Goal: Obtain resource: Download file/media

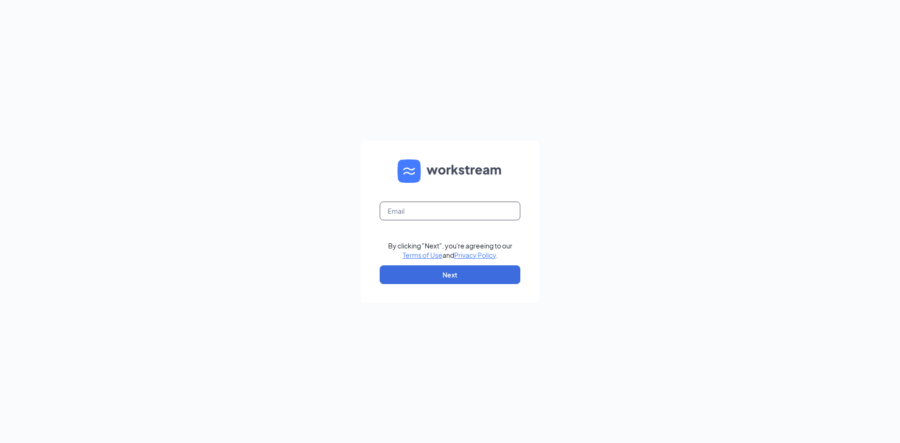
click at [474, 208] on input "text" at bounding box center [450, 211] width 141 height 19
type input "[EMAIL_ADDRESS][DOMAIN_NAME]"
click at [436, 271] on button "Next" at bounding box center [450, 274] width 141 height 19
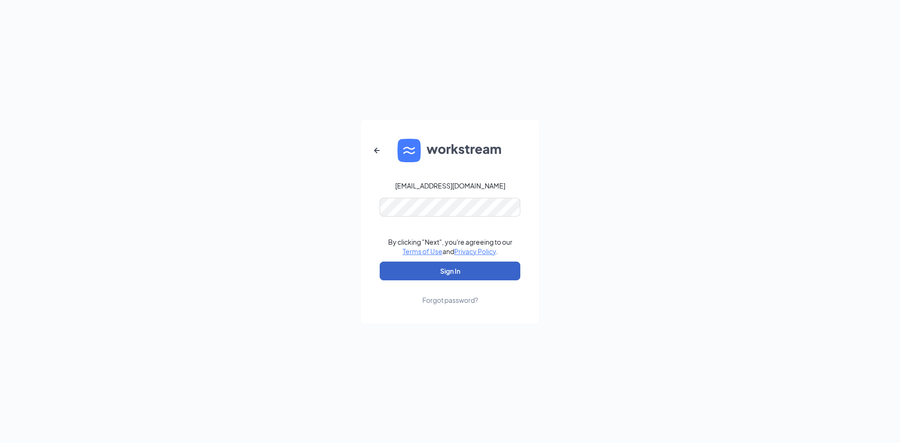
click at [423, 270] on button "Sign In" at bounding box center [450, 271] width 141 height 19
click at [413, 264] on button "Sign In" at bounding box center [450, 271] width 141 height 19
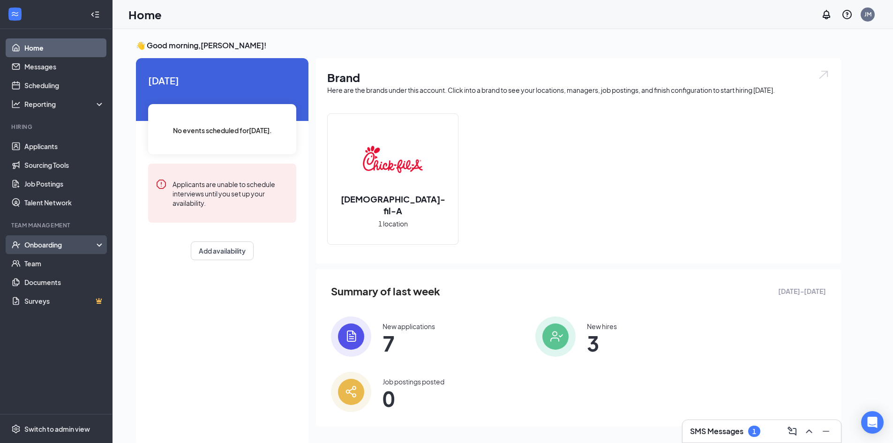
click at [55, 253] on div "Onboarding" at bounding box center [56, 244] width 113 height 19
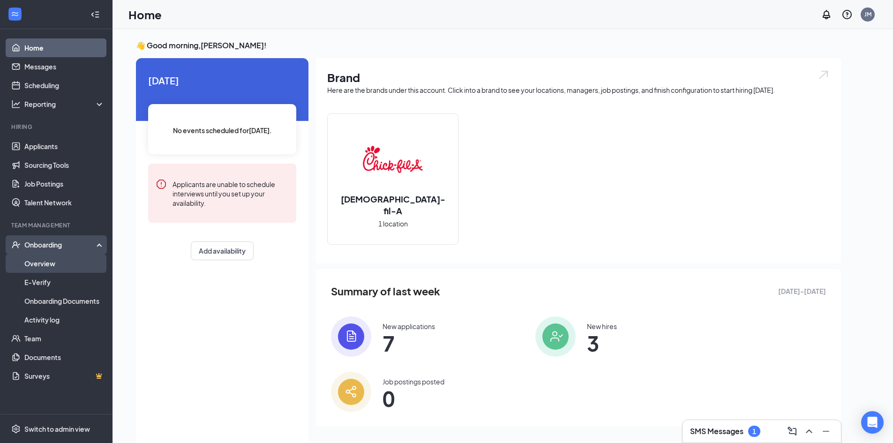
click at [53, 262] on link "Overview" at bounding box center [64, 263] width 80 height 19
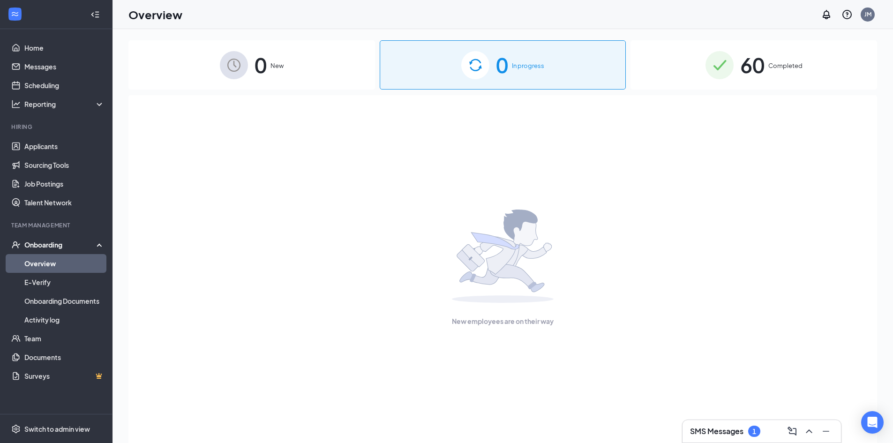
click at [720, 73] on img at bounding box center [720, 65] width 28 height 28
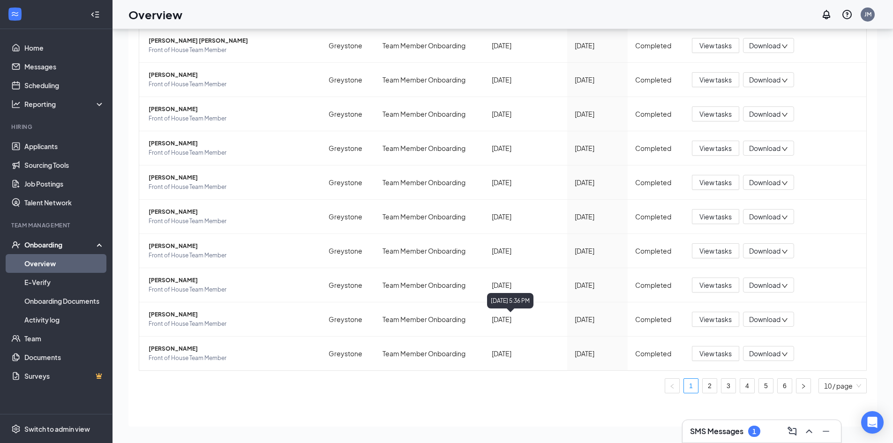
scroll to position [42, 0]
click at [819, 382] on div "10 / page" at bounding box center [843, 383] width 48 height 15
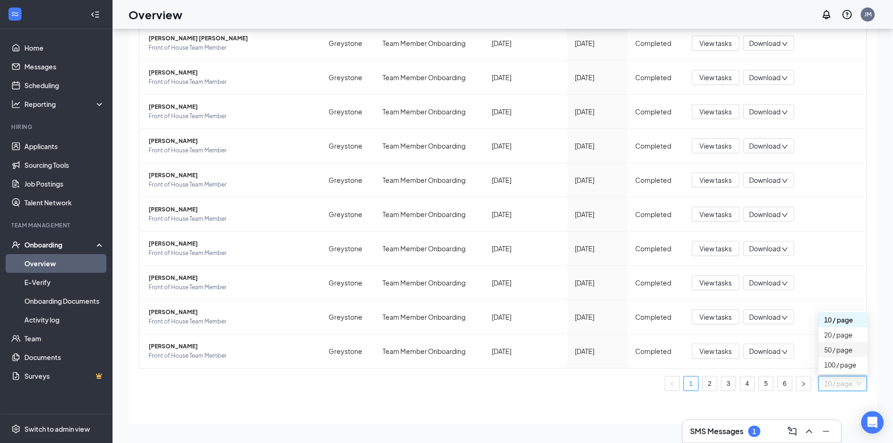
click at [819, 355] on div "50 / page" at bounding box center [843, 349] width 49 height 15
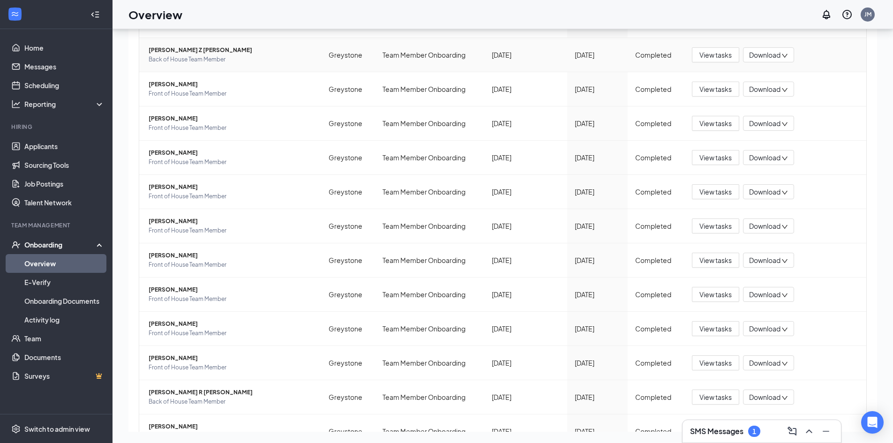
scroll to position [1459, 0]
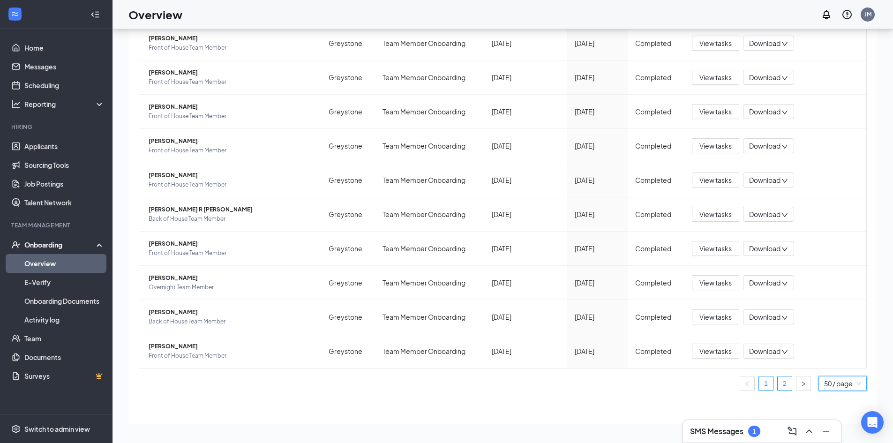
click at [783, 386] on link "2" at bounding box center [785, 384] width 14 height 14
click at [166, 343] on span "[PERSON_NAME]" at bounding box center [231, 346] width 165 height 9
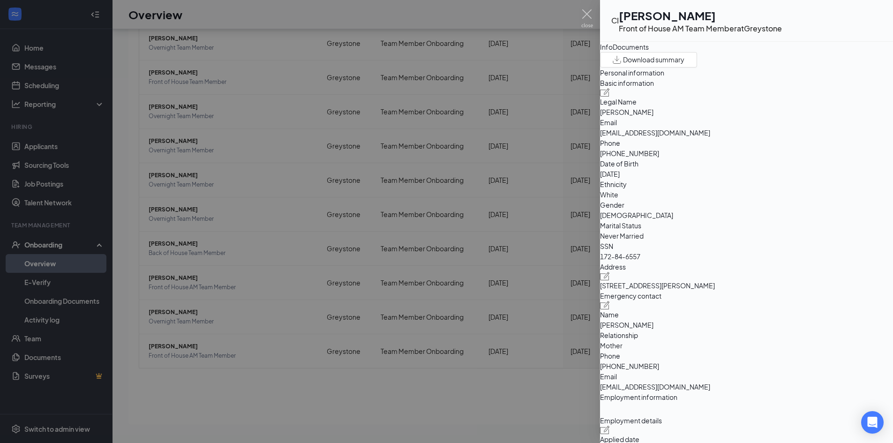
click at [649, 52] on div "Documents" at bounding box center [631, 47] width 36 height 10
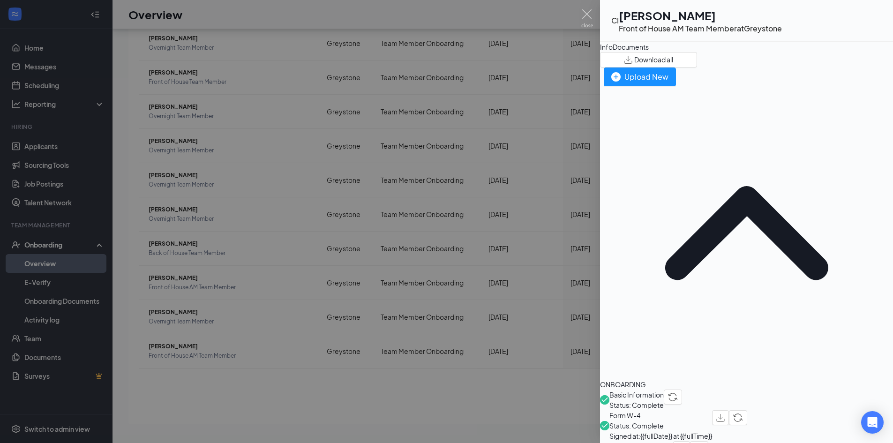
click at [657, 410] on span "Form W-4" at bounding box center [661, 415] width 103 height 10
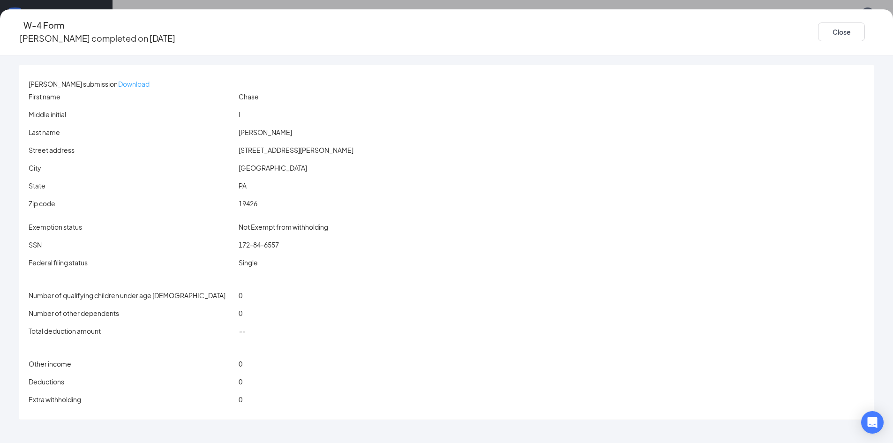
click at [150, 79] on p "Download" at bounding box center [133, 84] width 31 height 10
click at [818, 32] on button "Close" at bounding box center [841, 32] width 47 height 19
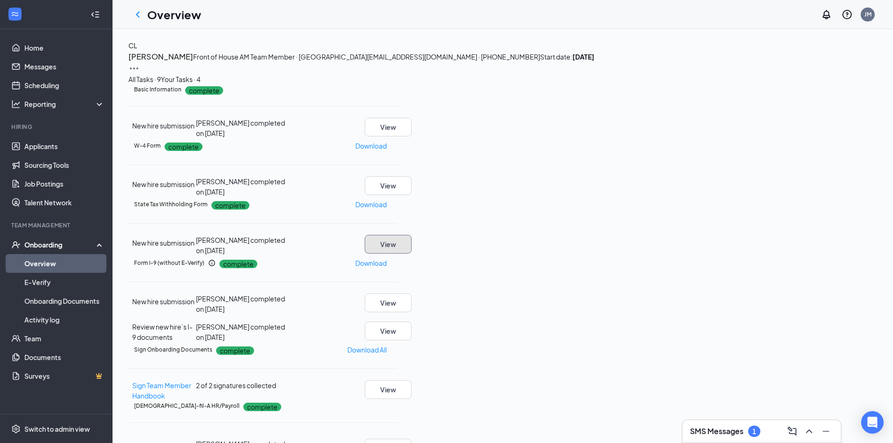
click at [412, 254] on button "View" at bounding box center [388, 244] width 47 height 19
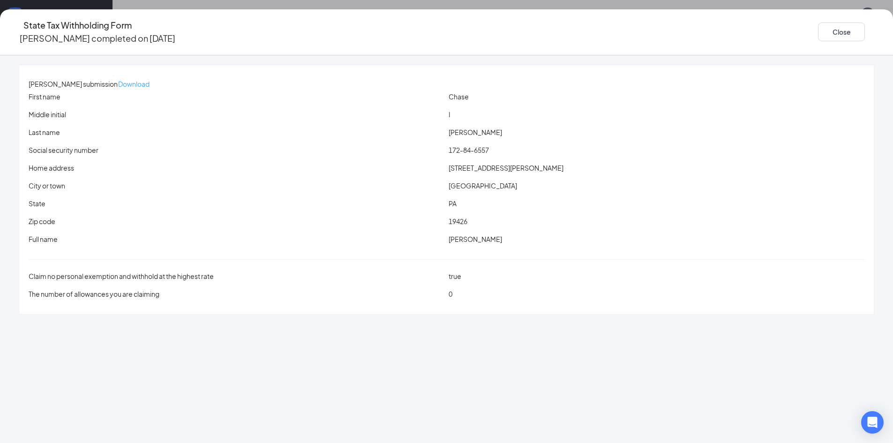
click at [150, 79] on p "Download" at bounding box center [133, 84] width 31 height 10
click at [818, 32] on button "Close" at bounding box center [841, 32] width 47 height 19
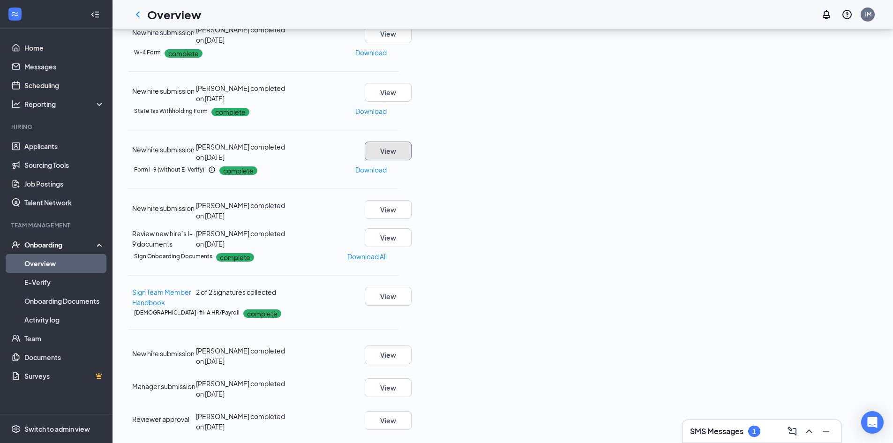
scroll to position [125, 0]
click at [412, 247] on button "View" at bounding box center [388, 237] width 47 height 19
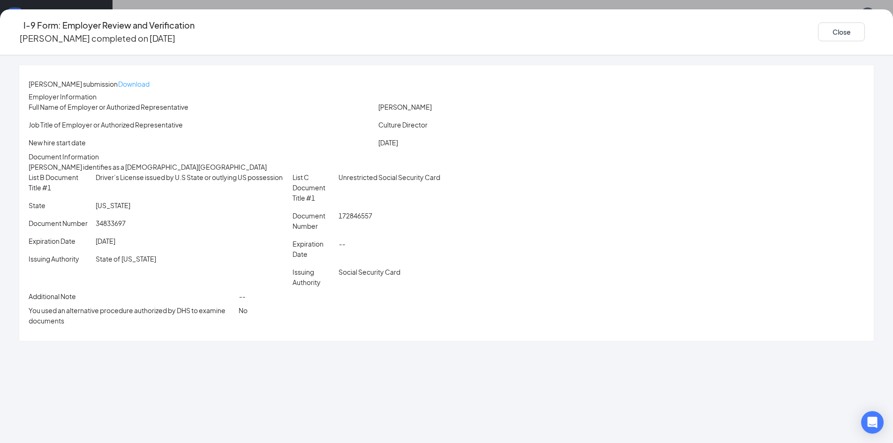
click at [150, 79] on p "Download" at bounding box center [133, 84] width 31 height 10
click at [818, 23] on button "Close" at bounding box center [841, 32] width 47 height 19
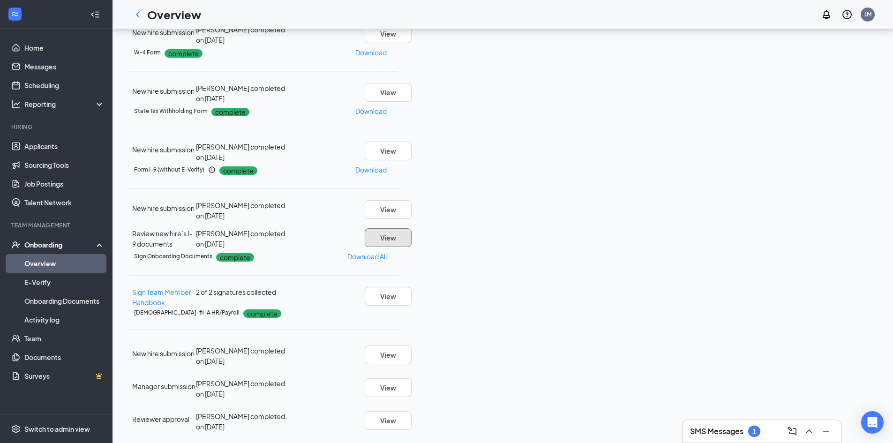
scroll to position [250, 0]
click at [412, 287] on button "View" at bounding box center [388, 296] width 47 height 19
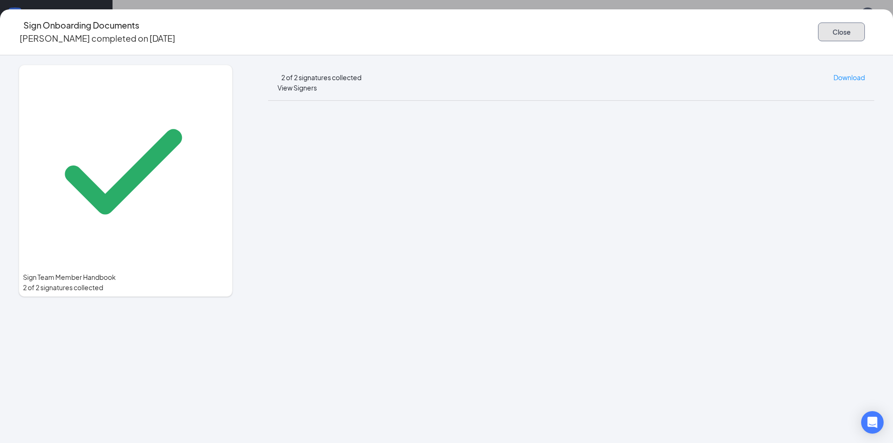
click at [818, 33] on button "Close" at bounding box center [841, 32] width 47 height 19
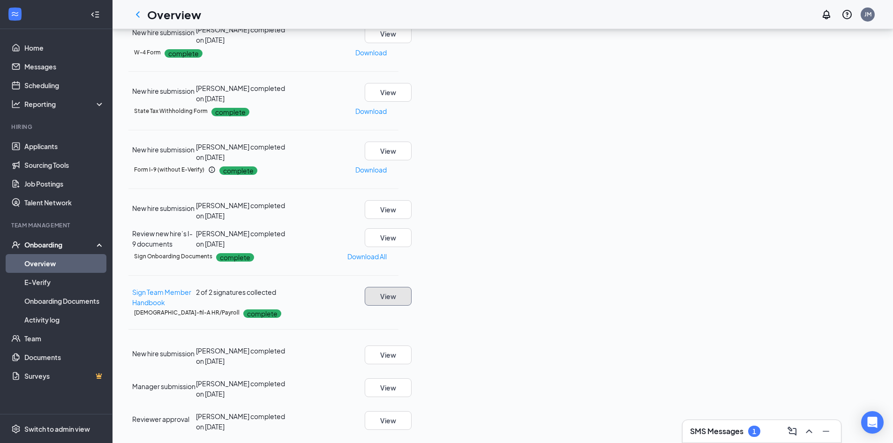
click at [412, 292] on button "View" at bounding box center [388, 296] width 47 height 19
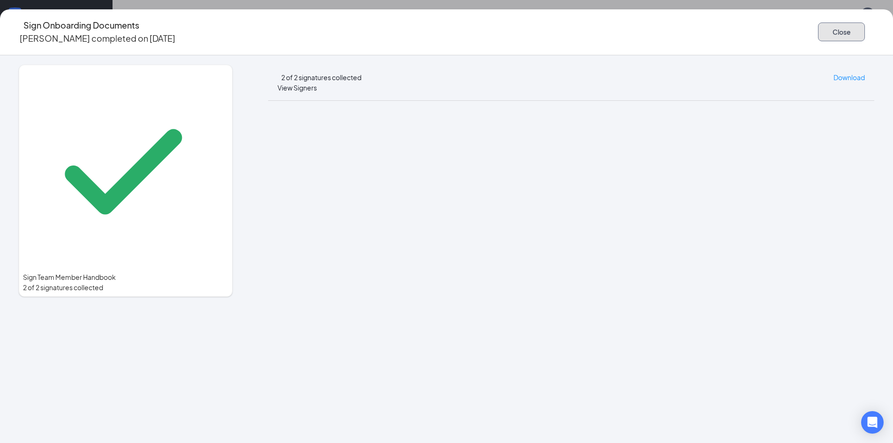
click at [818, 30] on button "Close" at bounding box center [841, 32] width 47 height 19
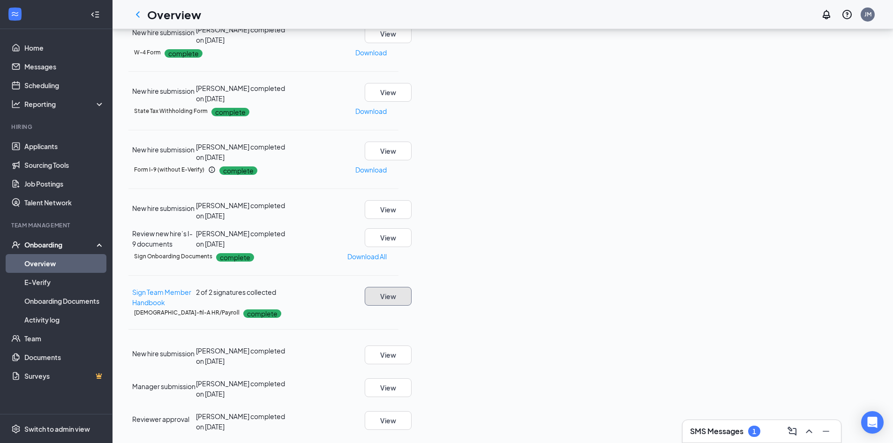
scroll to position [0, 0]
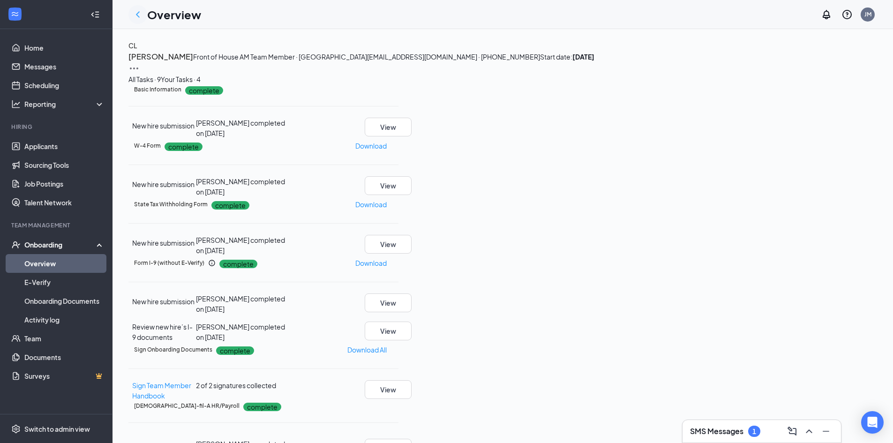
click at [143, 14] on icon "ChevronLeft" at bounding box center [137, 14] width 11 height 11
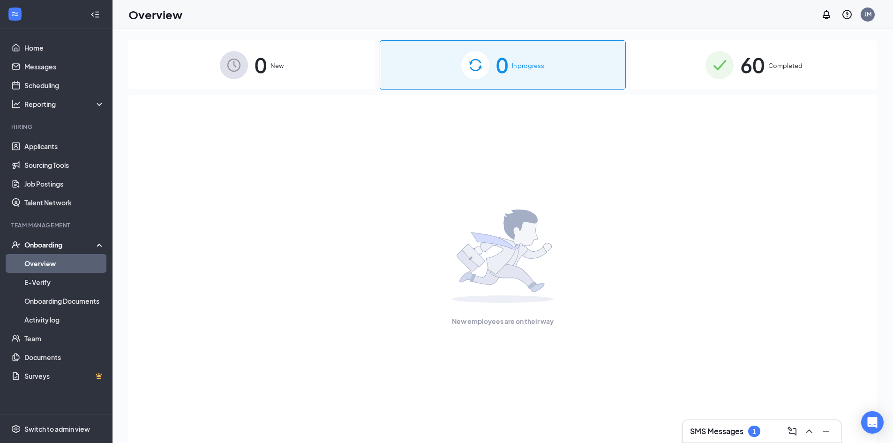
click at [757, 72] on span "60" at bounding box center [752, 65] width 24 height 32
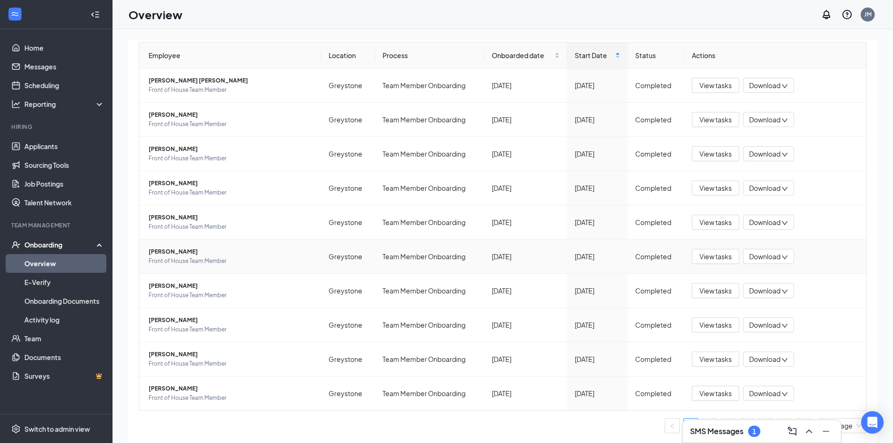
scroll to position [42, 0]
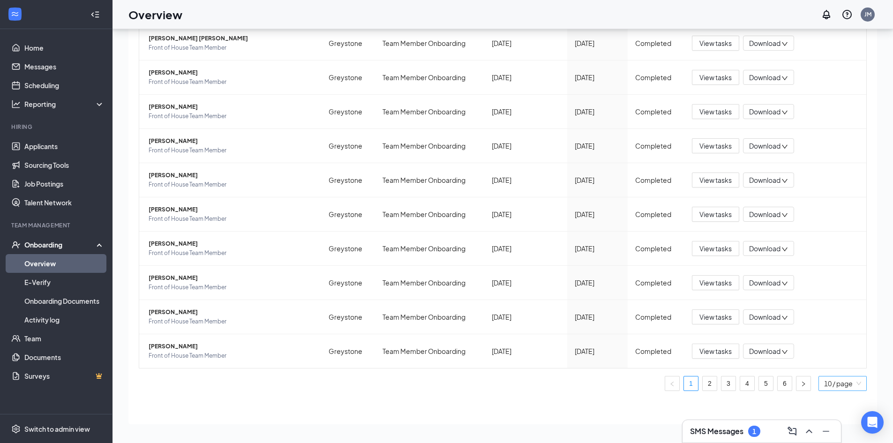
click at [835, 389] on span "10 / page" at bounding box center [842, 384] width 37 height 14
click at [826, 366] on div "100 / page" at bounding box center [843, 365] width 38 height 10
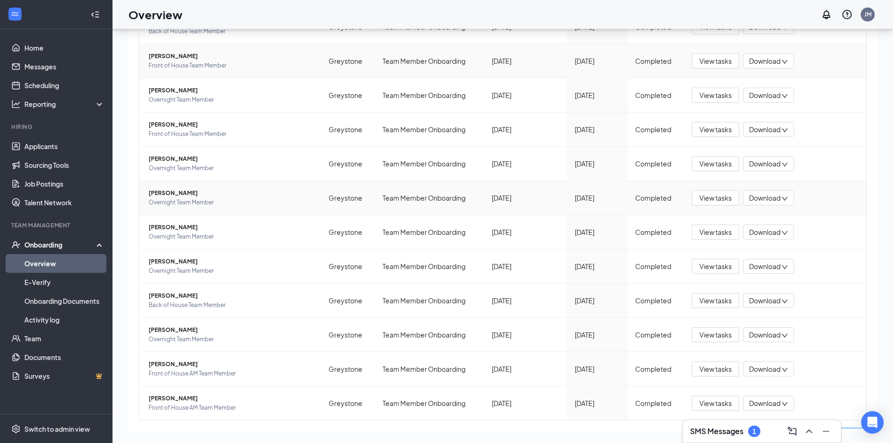
scroll to position [1801, 0]
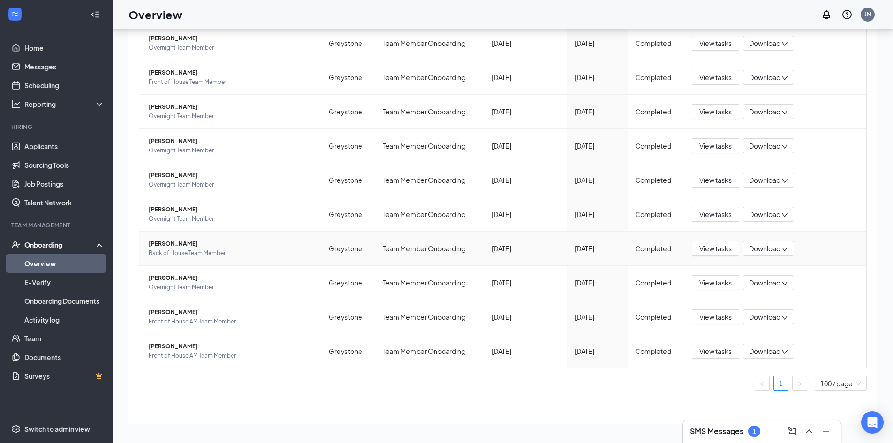
click at [249, 244] on span "[PERSON_NAME]" at bounding box center [231, 243] width 165 height 9
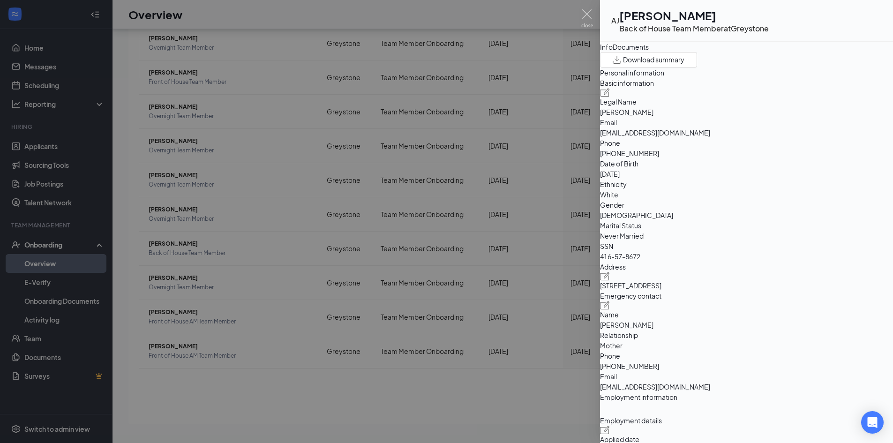
click at [649, 50] on div "Documents" at bounding box center [631, 47] width 36 height 10
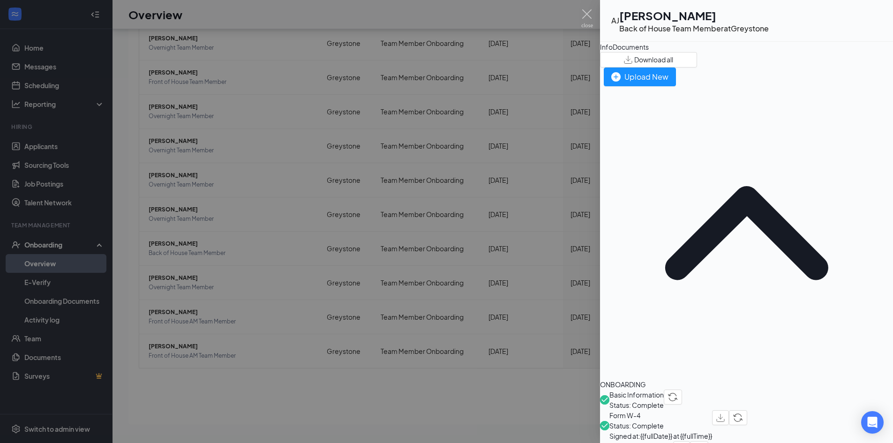
click at [654, 410] on span "Form W-4" at bounding box center [661, 415] width 103 height 10
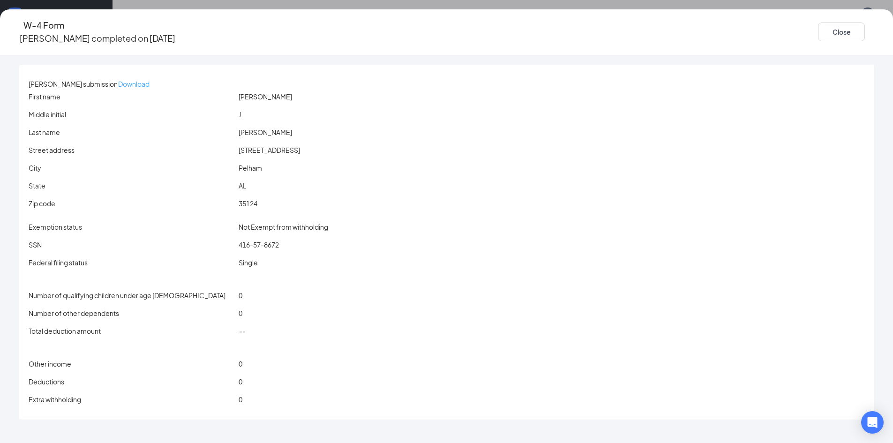
click at [150, 79] on p "Download" at bounding box center [133, 84] width 31 height 10
drag, startPoint x: 732, startPoint y: 25, endPoint x: 739, endPoint y: 41, distance: 17.6
click at [818, 26] on button "Close" at bounding box center [841, 32] width 47 height 19
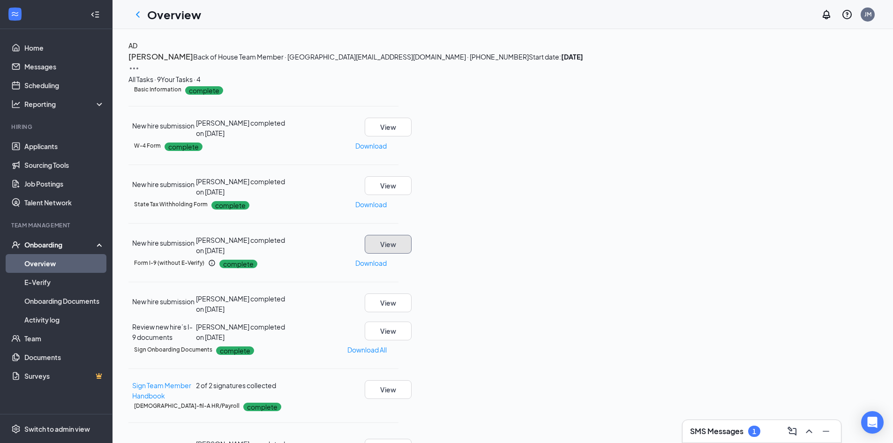
click at [412, 254] on button "View" at bounding box center [388, 244] width 47 height 19
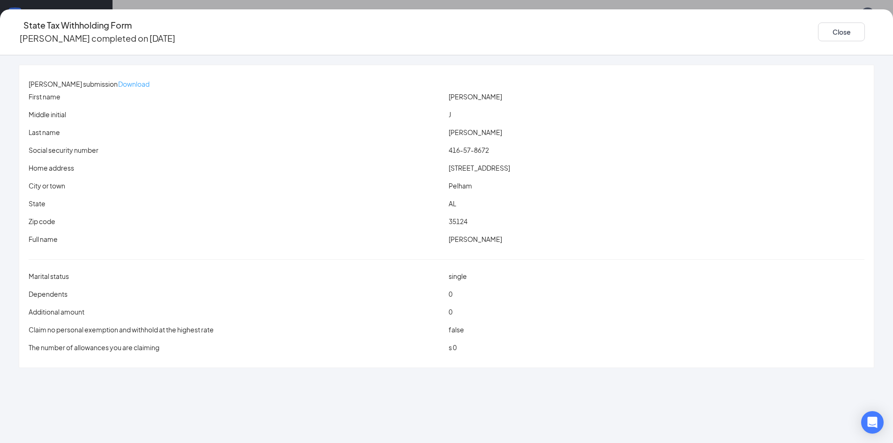
click at [150, 76] on button "Download" at bounding box center [134, 83] width 32 height 15
click at [818, 31] on button "Close" at bounding box center [841, 32] width 47 height 19
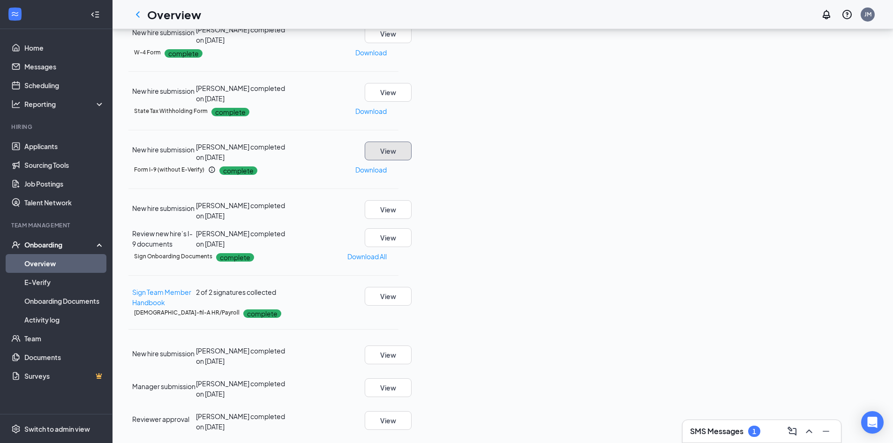
scroll to position [125, 0]
click at [412, 247] on button "View" at bounding box center [388, 237] width 47 height 19
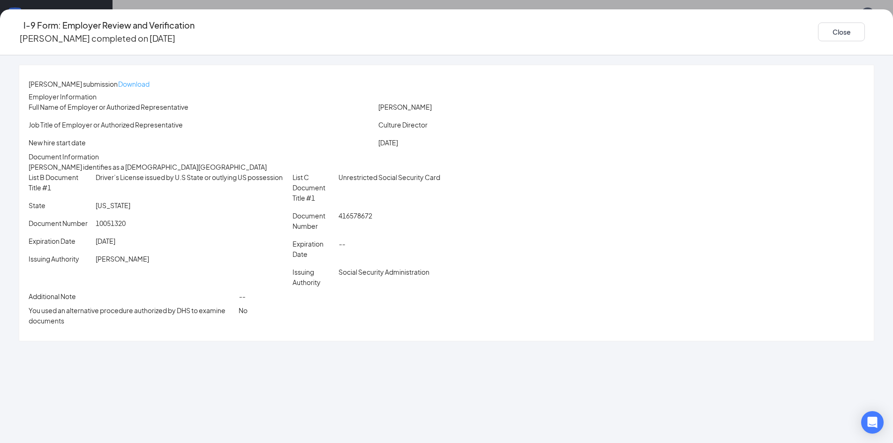
click at [150, 80] on p "Download" at bounding box center [133, 84] width 31 height 10
click at [818, 25] on button "Close" at bounding box center [841, 32] width 47 height 19
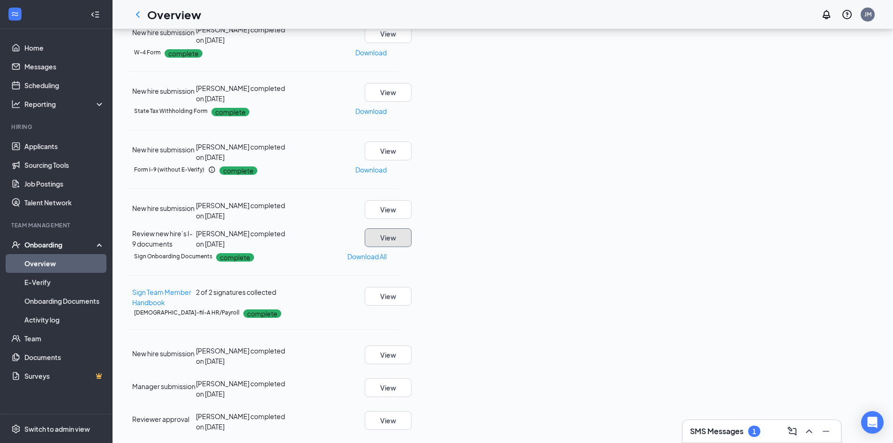
scroll to position [250, 0]
click at [412, 287] on button "View" at bounding box center [388, 296] width 47 height 19
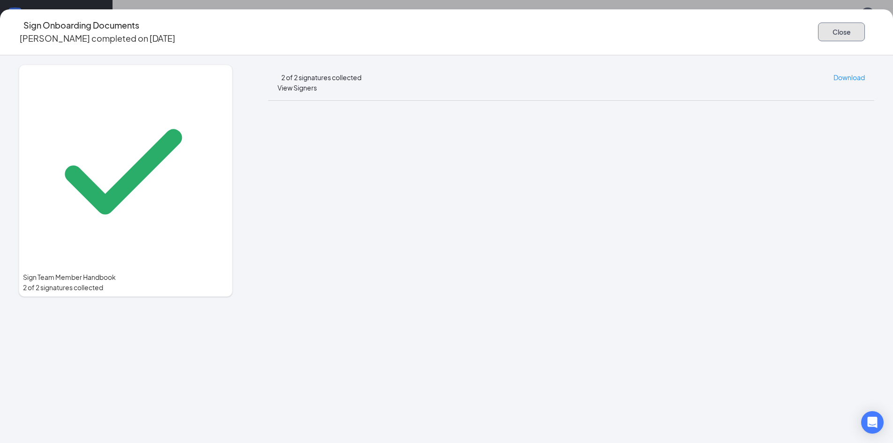
click at [818, 27] on button "Close" at bounding box center [841, 32] width 47 height 19
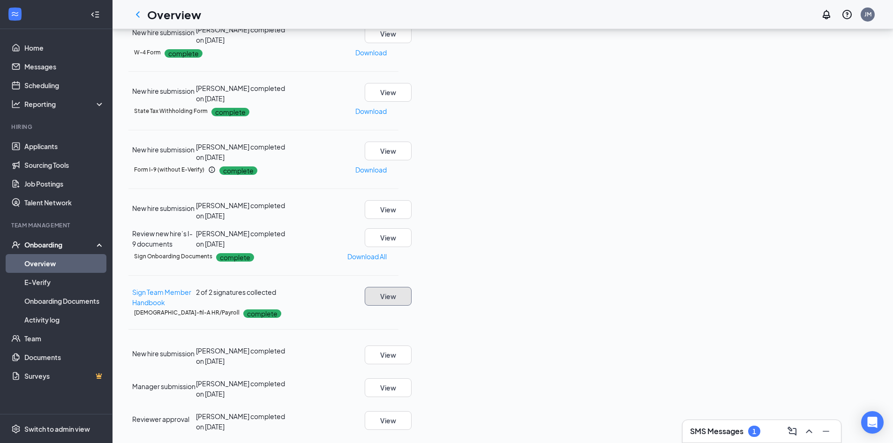
click at [412, 294] on button "View" at bounding box center [388, 296] width 47 height 19
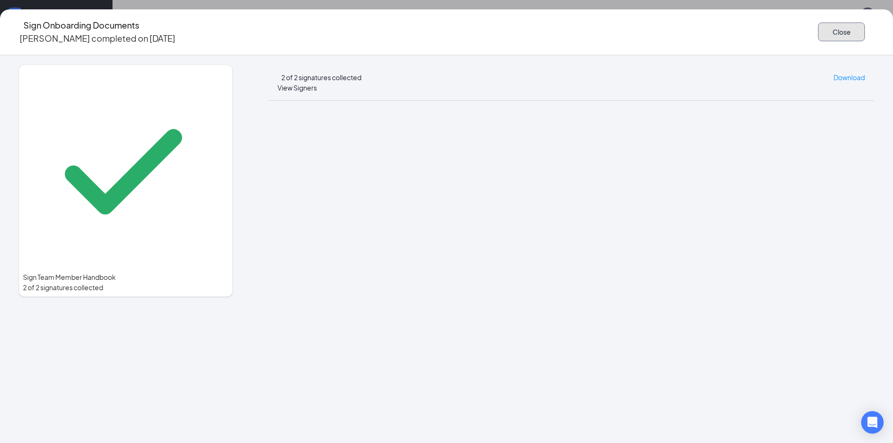
drag, startPoint x: 743, startPoint y: 29, endPoint x: 724, endPoint y: 45, distance: 25.3
click at [724, 48] on div "Sign Onboarding Documents [PERSON_NAME] completed on [DATE] Close Sign Team Mem…" at bounding box center [446, 226] width 893 height 434
click at [818, 36] on button "Close" at bounding box center [841, 32] width 47 height 19
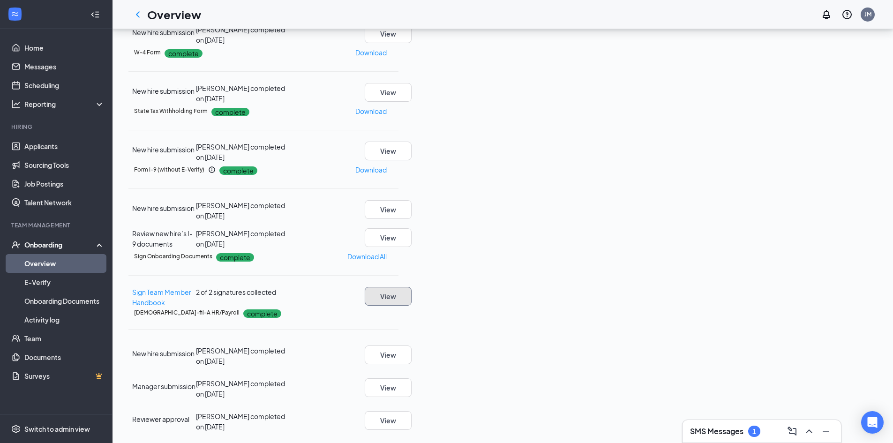
click at [412, 287] on button "View" at bounding box center [388, 296] width 47 height 19
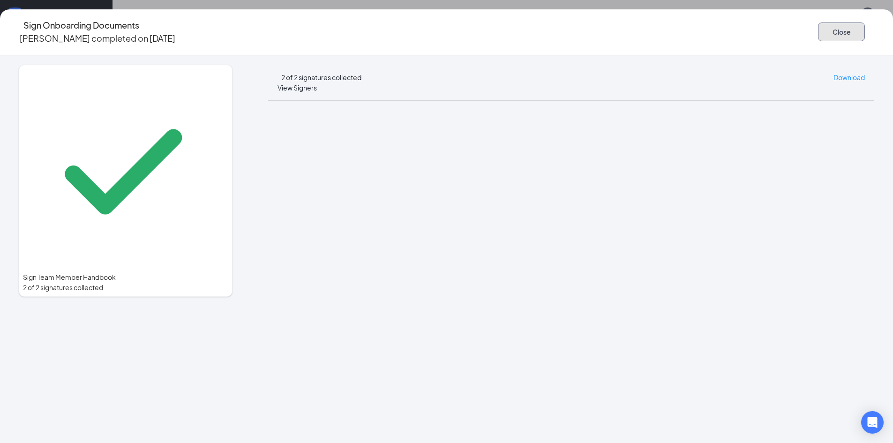
click at [818, 33] on button "Close" at bounding box center [841, 32] width 47 height 19
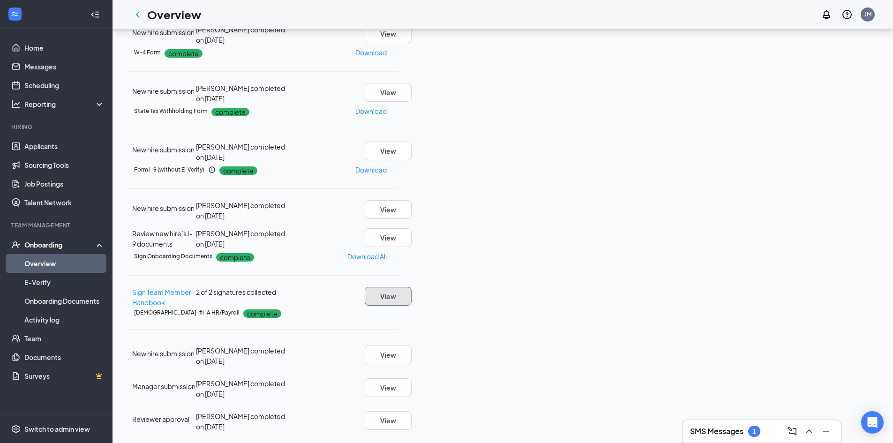
click at [412, 294] on button "View" at bounding box center [388, 296] width 47 height 19
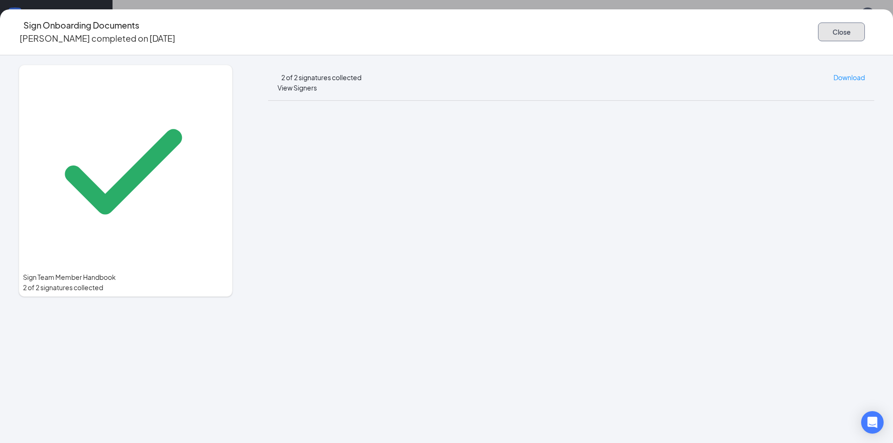
click at [818, 23] on button "Close" at bounding box center [841, 32] width 47 height 19
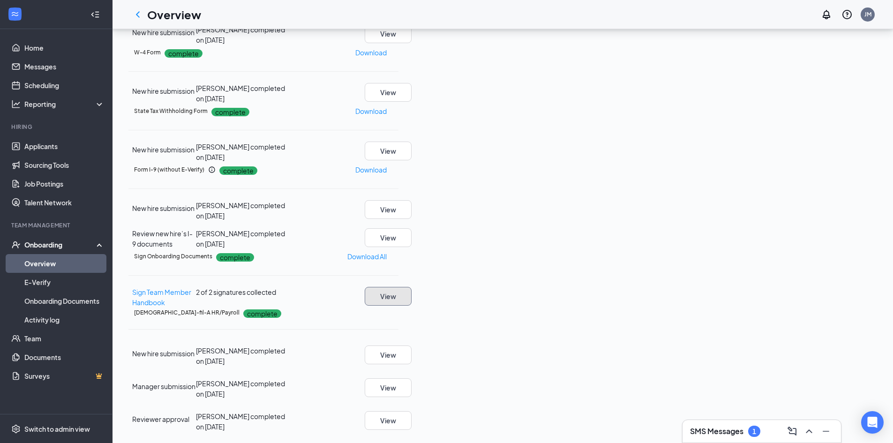
click at [412, 292] on button "View" at bounding box center [388, 296] width 47 height 19
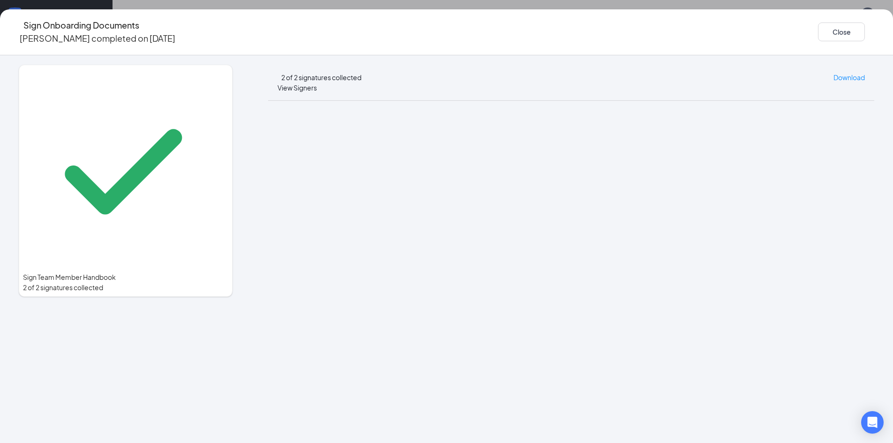
scroll to position [267, 0]
click at [818, 23] on button "Close" at bounding box center [841, 32] width 47 height 19
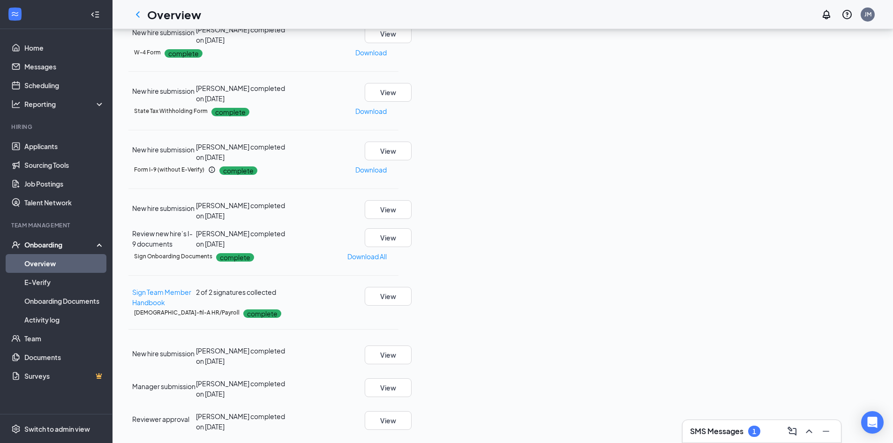
click at [276, 288] on span "2 of 2 signatures collected" at bounding box center [236, 292] width 80 height 8
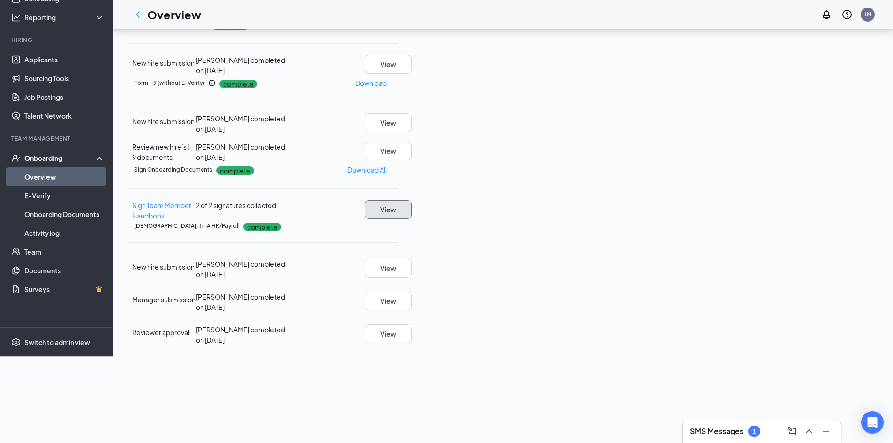
click at [412, 219] on button "View" at bounding box center [388, 209] width 47 height 19
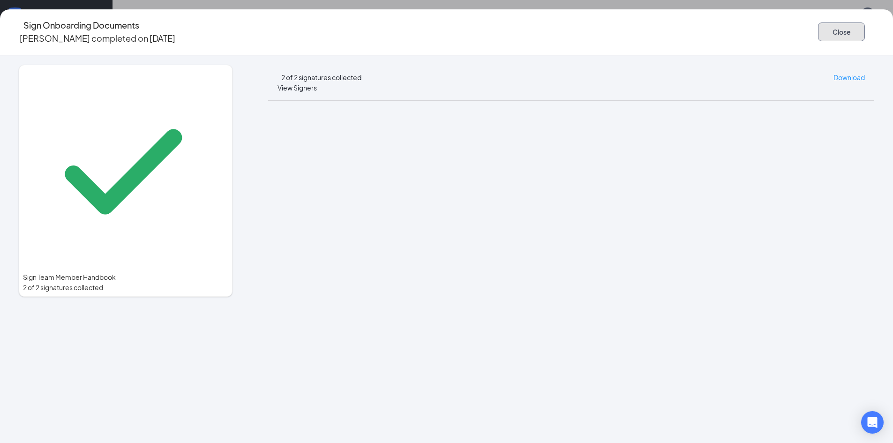
click at [818, 23] on button "Close" at bounding box center [841, 32] width 47 height 19
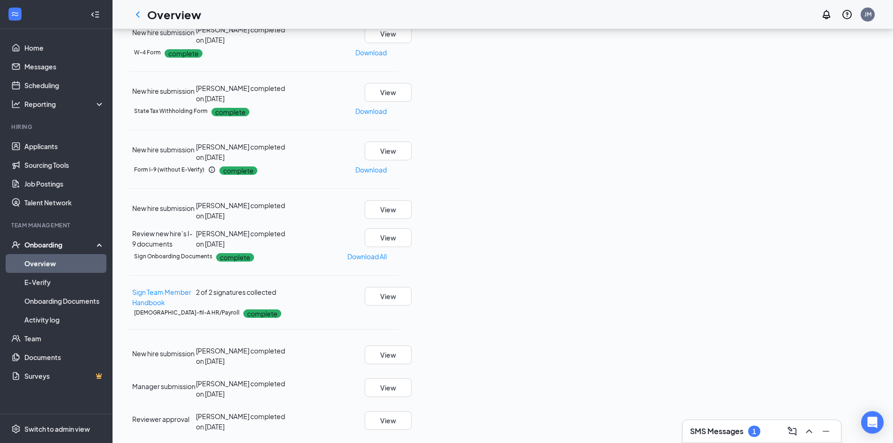
drag, startPoint x: 853, startPoint y: 60, endPoint x: 883, endPoint y: 108, distance: 56.7
click at [887, 108] on div "AD [PERSON_NAME] Back of House Team Member · Greystone [EMAIL_ADDRESS][DOMAIN_N…" at bounding box center [503, 189] width 781 height 507
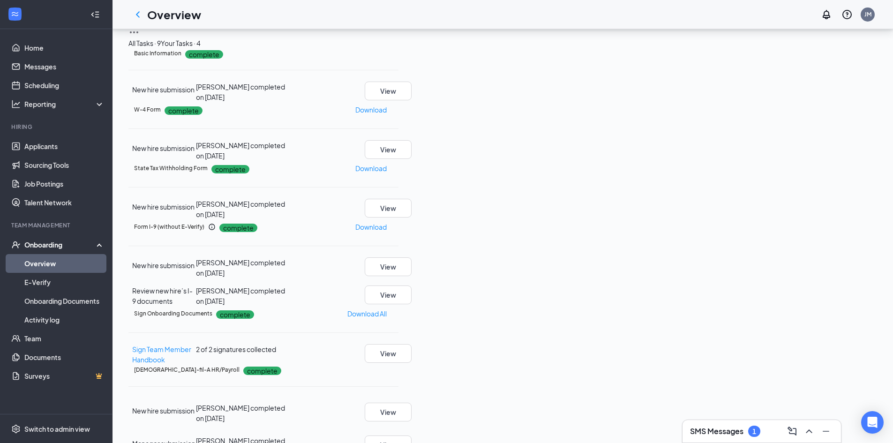
scroll to position [0, 0]
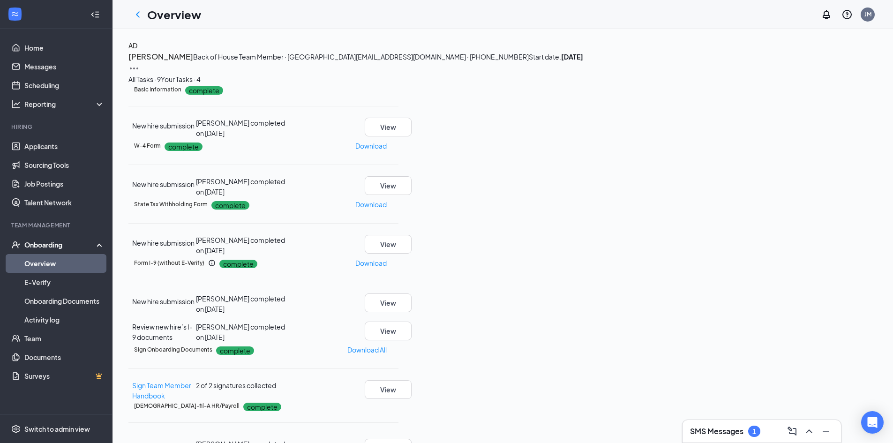
drag, startPoint x: 621, startPoint y: 206, endPoint x: 528, endPoint y: 137, distance: 116.7
click at [528, 137] on div "AD [PERSON_NAME] Back of House Team Member · Greystone [EMAIL_ADDRESS][DOMAIN_N…" at bounding box center [502, 282] width 749 height 485
